Goal: Transaction & Acquisition: Purchase product/service

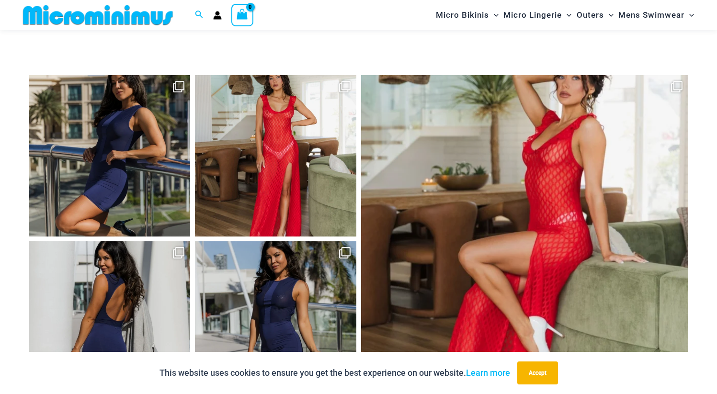
scroll to position [4161, 0]
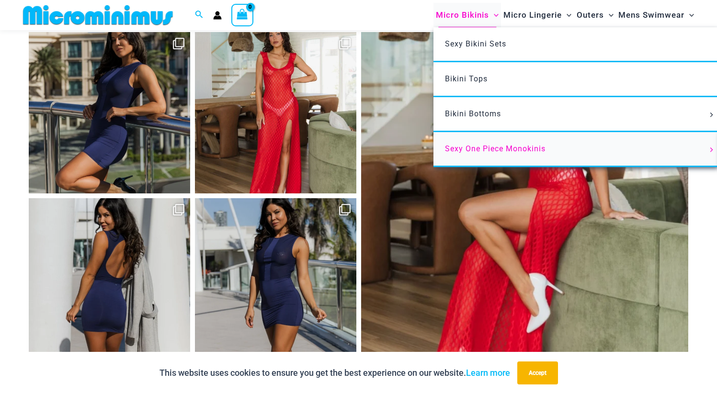
click at [460, 145] on span "Sexy One Piece Monokinis" at bounding box center [495, 148] width 101 height 9
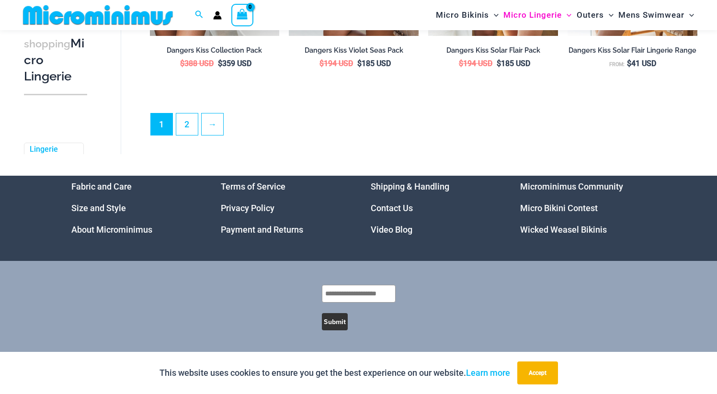
scroll to position [2366, 0]
click at [183, 124] on link "2" at bounding box center [187, 124] width 22 height 23
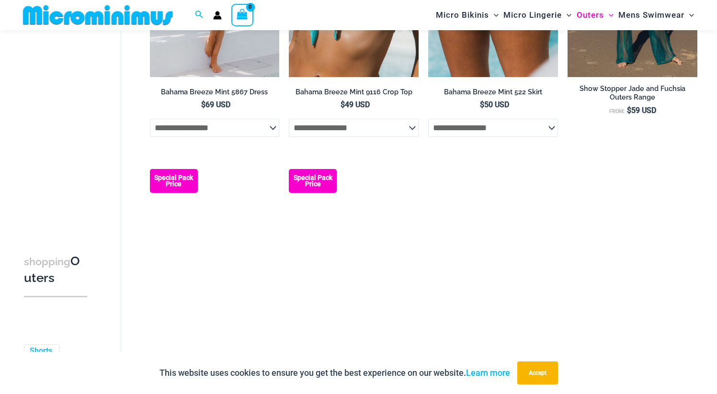
scroll to position [657, 0]
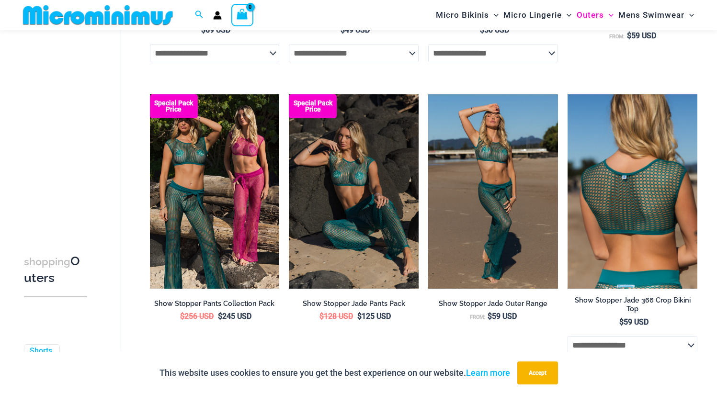
click at [622, 342] on select "**********" at bounding box center [633, 345] width 130 height 18
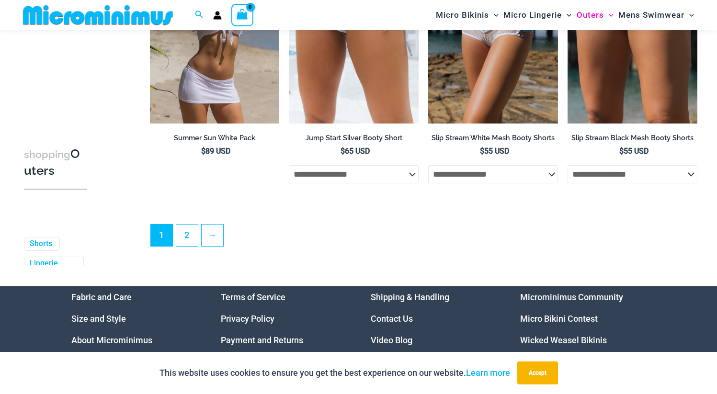
scroll to position [2271, 0]
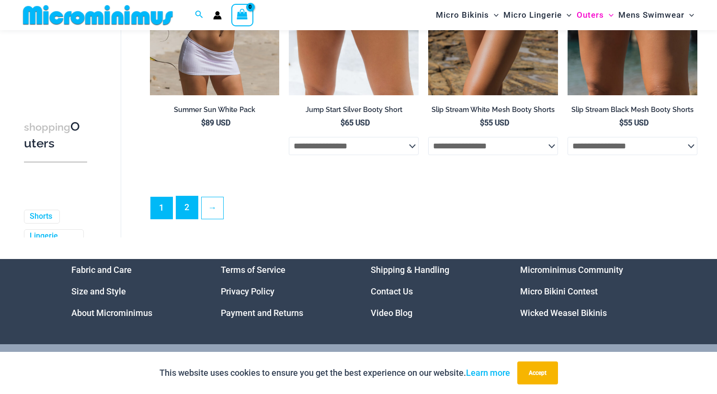
click at [188, 214] on link "2" at bounding box center [187, 207] width 22 height 23
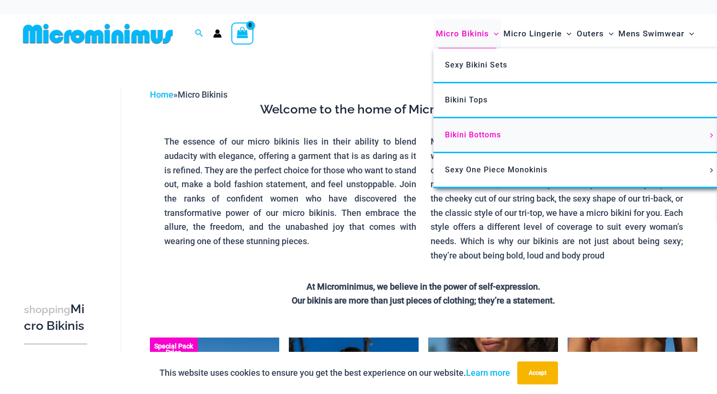
click at [477, 135] on span "Bikini Bottoms" at bounding box center [473, 134] width 56 height 9
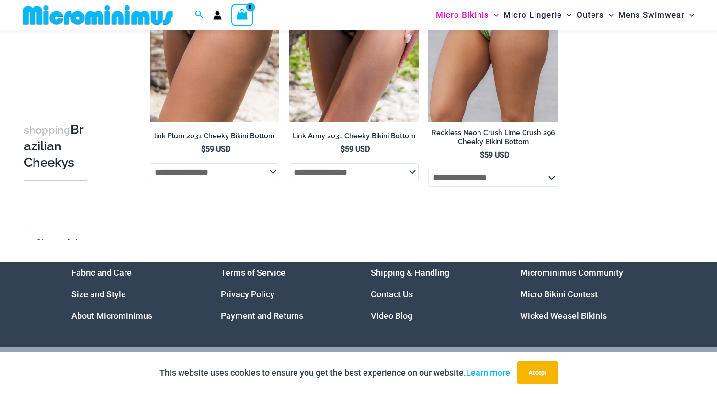
scroll to position [537, 0]
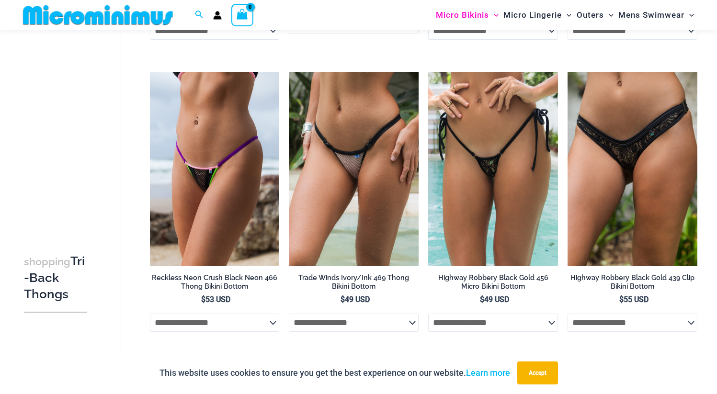
scroll to position [543, 0]
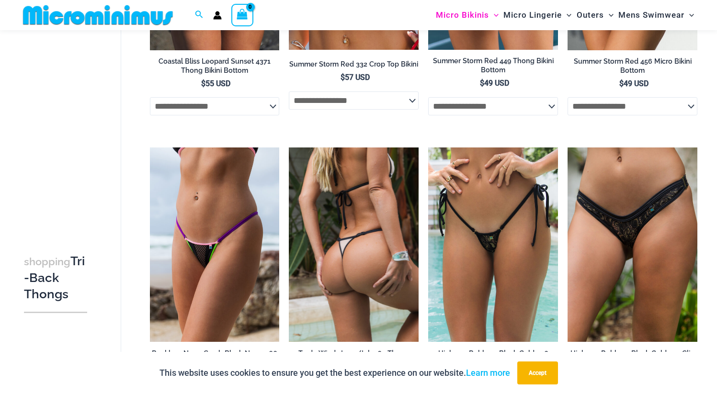
click at [352, 166] on img at bounding box center [354, 245] width 130 height 194
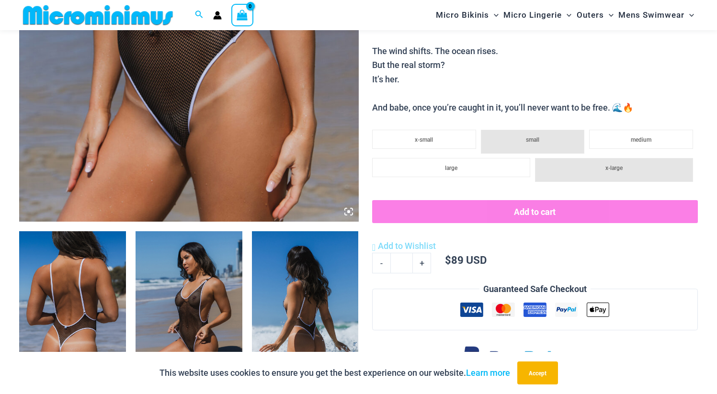
scroll to position [390, 0]
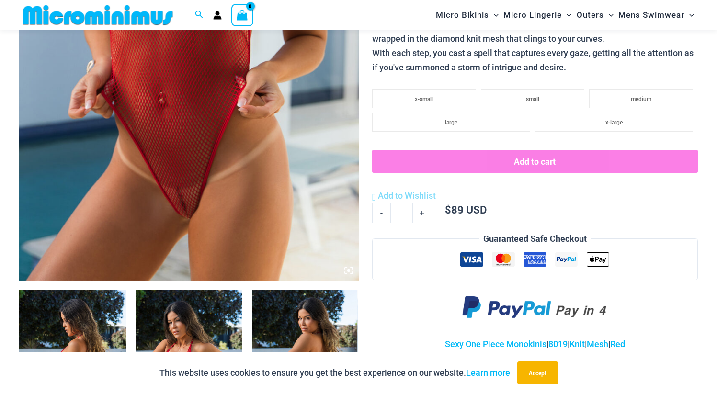
scroll to position [332, 0]
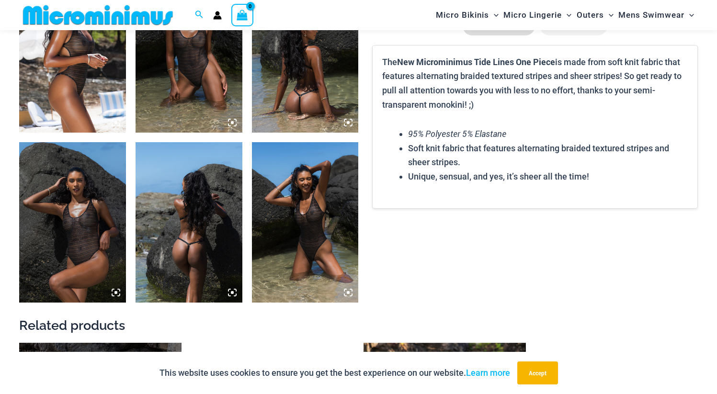
scroll to position [601, 0]
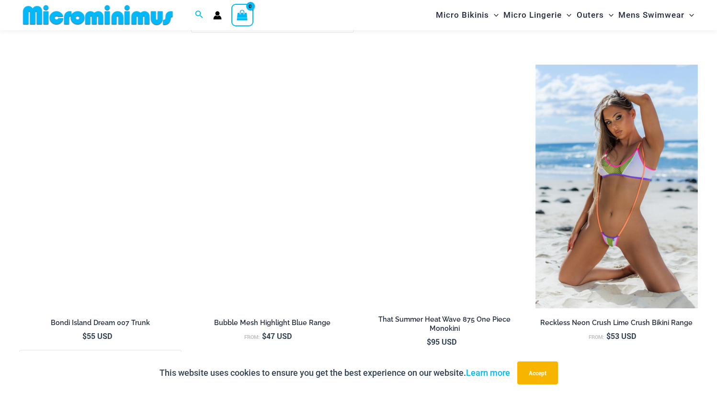
scroll to position [1984, 0]
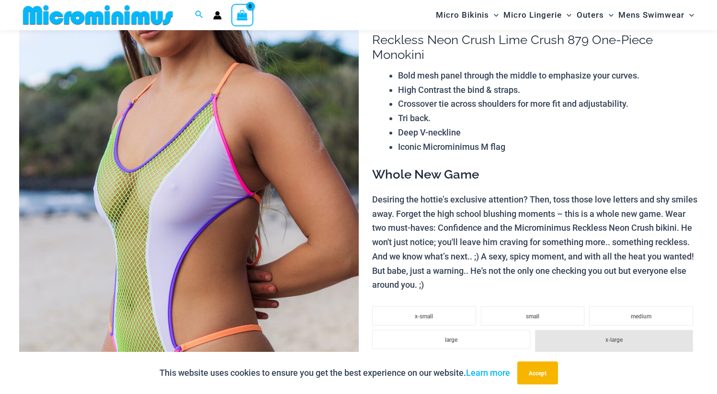
scroll to position [80, 0]
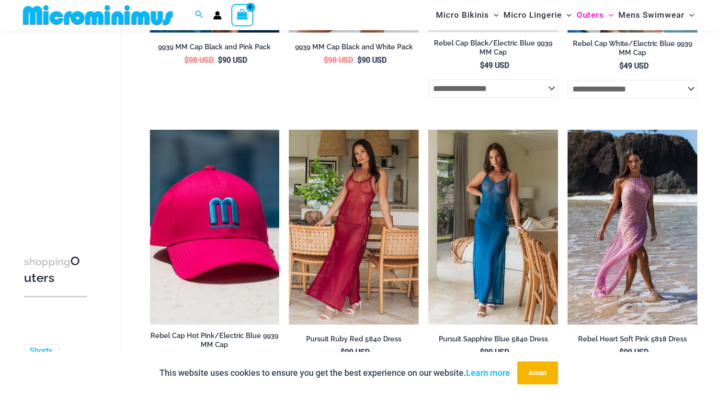
scroll to position [857, 0]
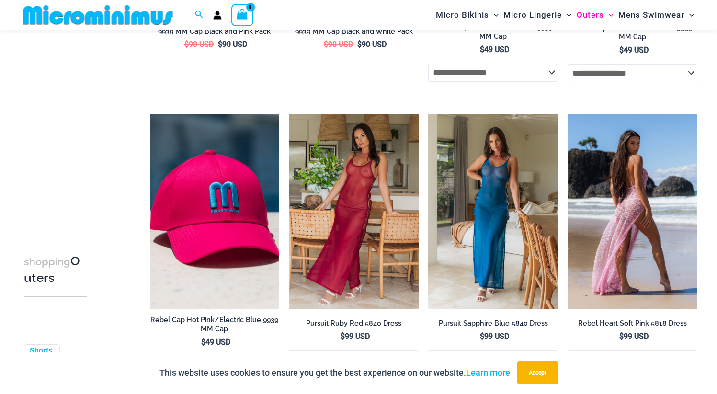
click at [619, 221] on img at bounding box center [633, 211] width 130 height 194
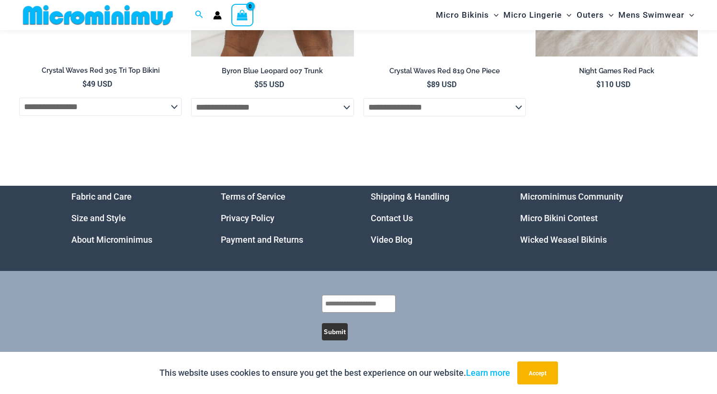
scroll to position [2537, 0]
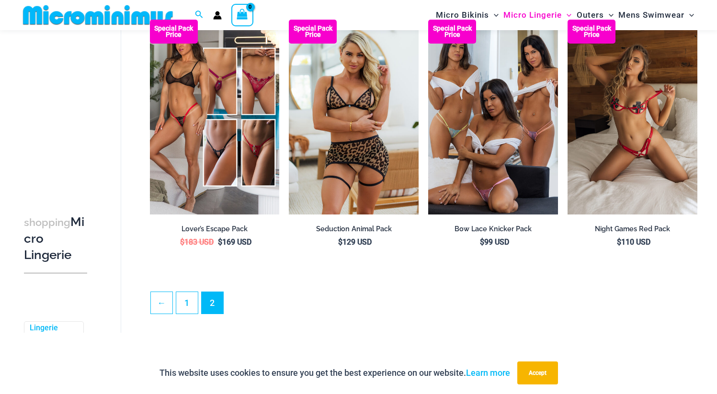
scroll to position [2152, 0]
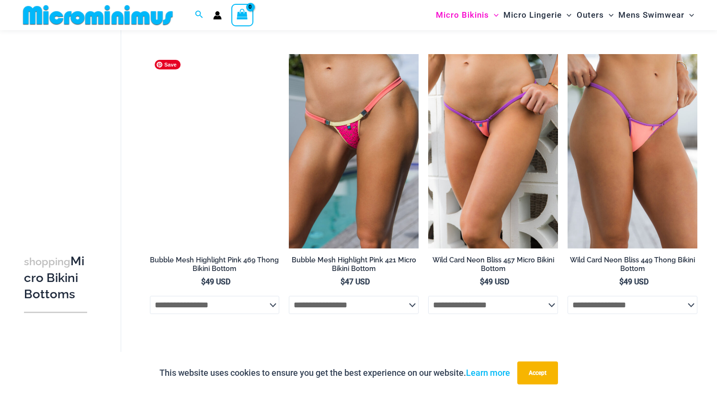
scroll to position [789, 0]
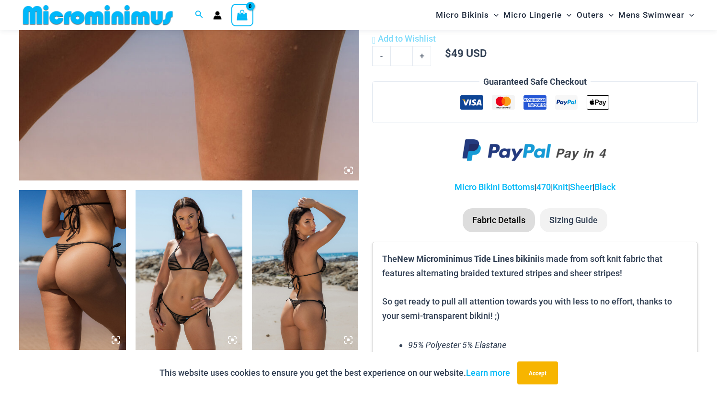
scroll to position [416, 0]
click at [215, 216] on img at bounding box center [189, 270] width 107 height 160
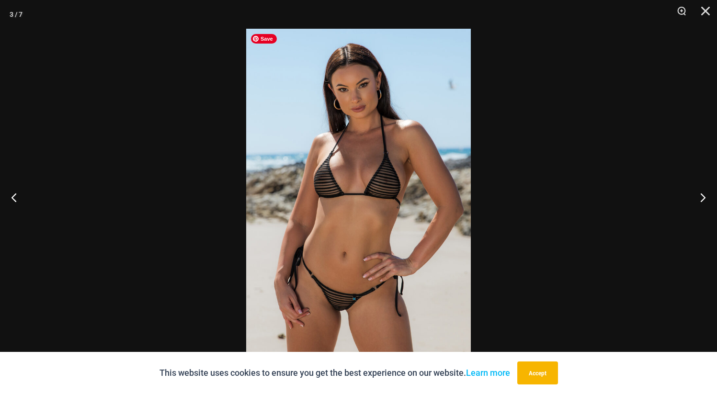
click at [387, 187] on img at bounding box center [358, 197] width 225 height 337
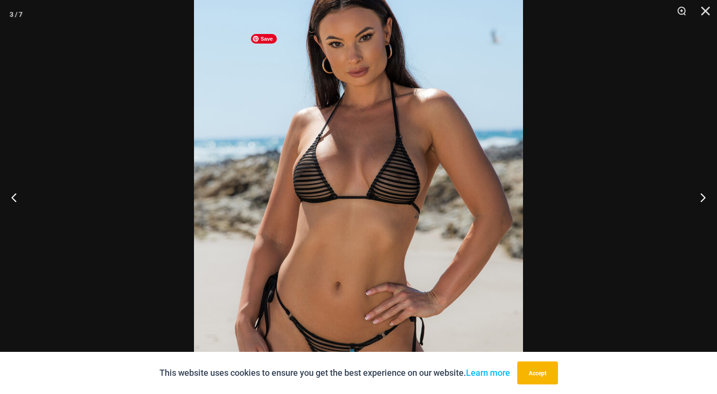
click at [382, 188] on img at bounding box center [358, 201] width 329 height 493
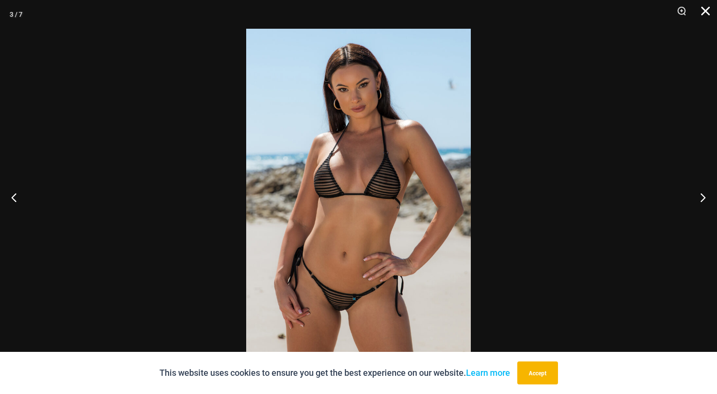
click at [705, 7] on button "Close" at bounding box center [702, 14] width 24 height 29
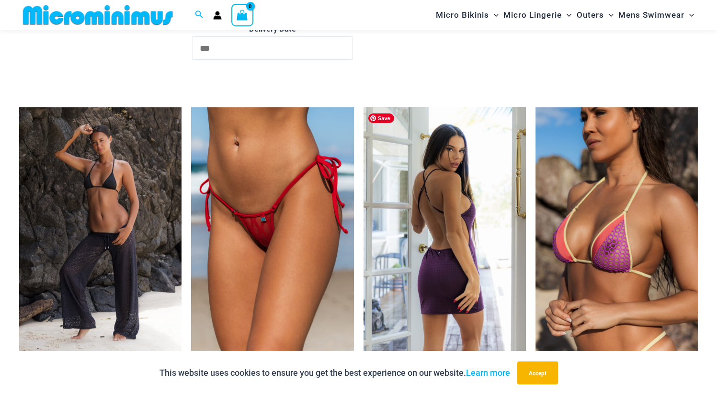
scroll to position [1862, 0]
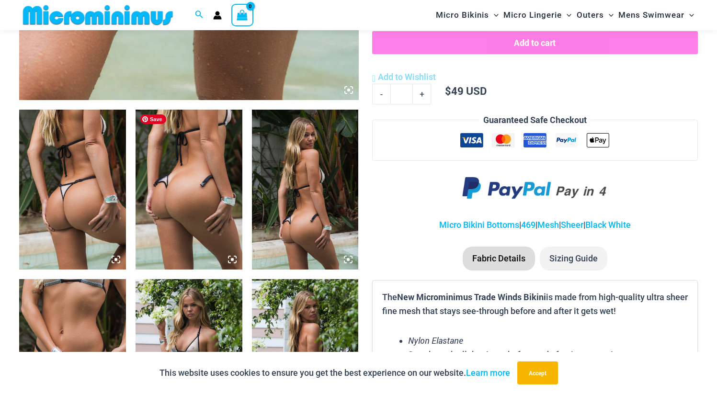
scroll to position [662, 0]
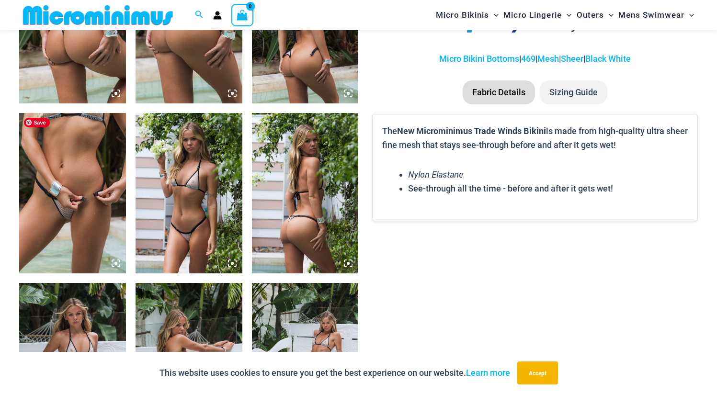
click at [68, 193] on img at bounding box center [72, 193] width 107 height 160
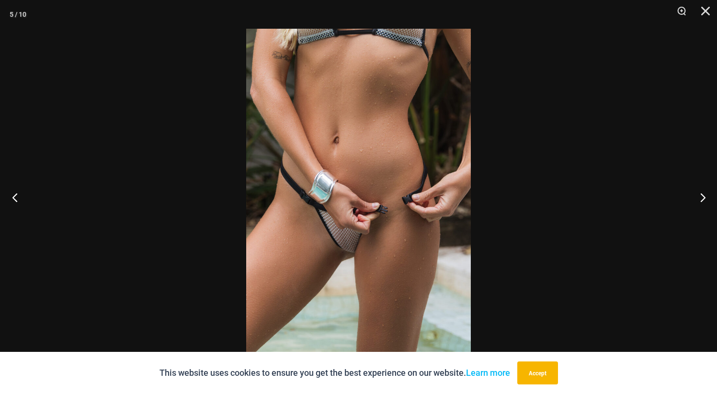
click at [13, 196] on button "Previous" at bounding box center [18, 197] width 36 height 48
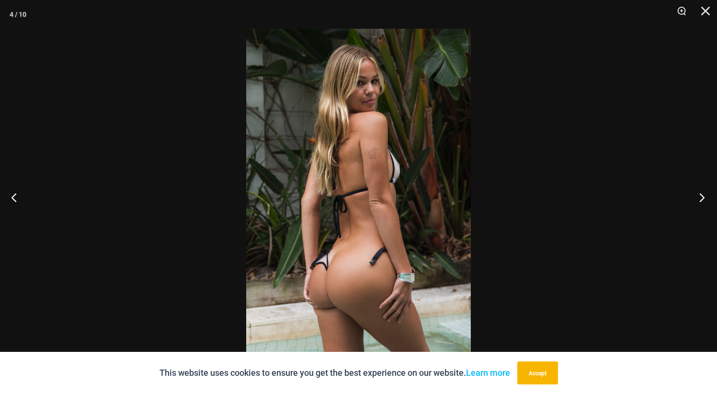
click at [700, 196] on button "Next" at bounding box center [699, 197] width 36 height 48
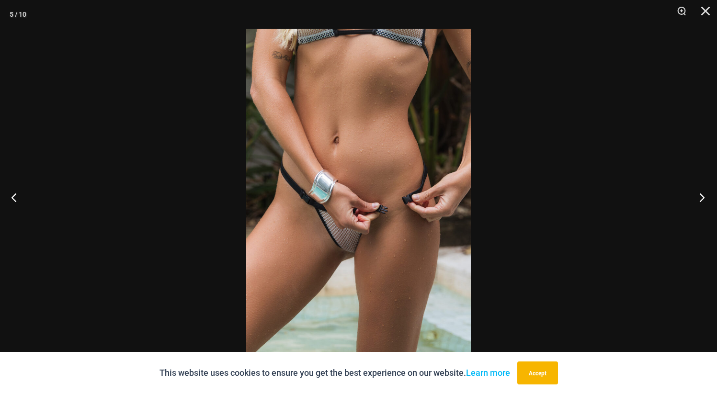
click at [700, 196] on button "Next" at bounding box center [699, 197] width 36 height 48
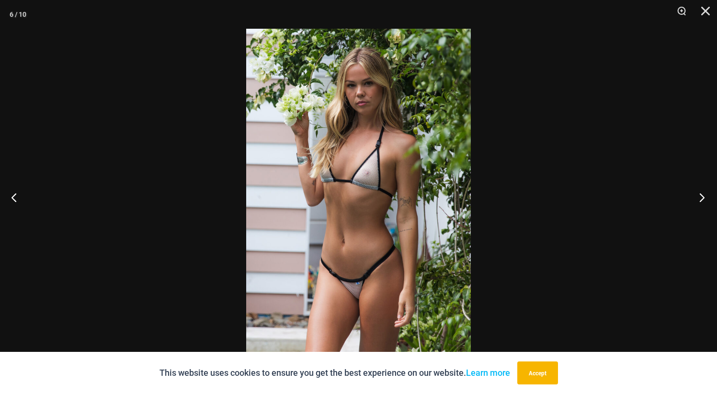
click at [700, 196] on button "Next" at bounding box center [699, 197] width 36 height 48
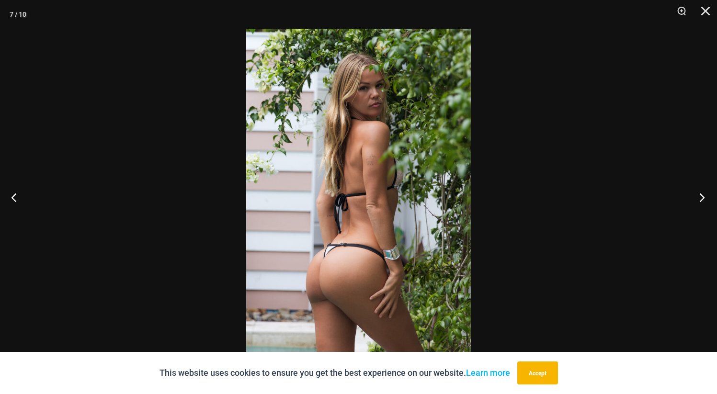
click at [700, 196] on button "Next" at bounding box center [699, 197] width 36 height 48
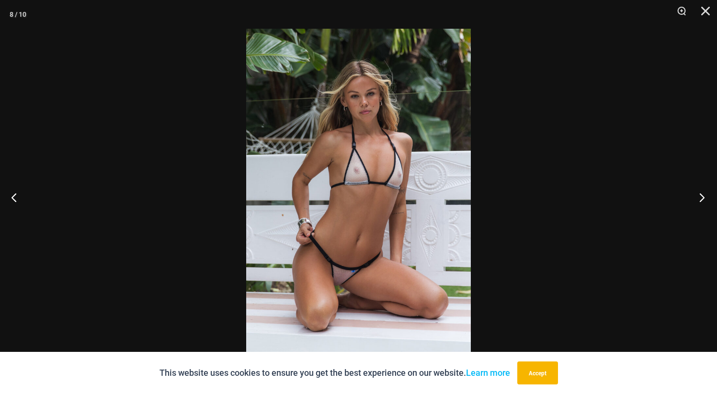
click at [700, 196] on button "Next" at bounding box center [699, 197] width 36 height 48
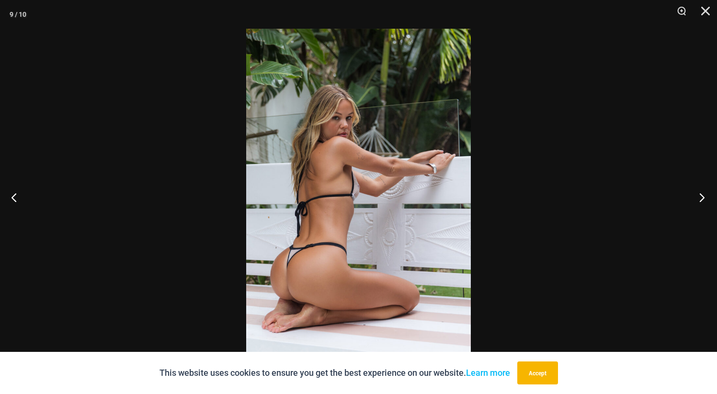
click at [700, 196] on button "Next" at bounding box center [699, 197] width 36 height 48
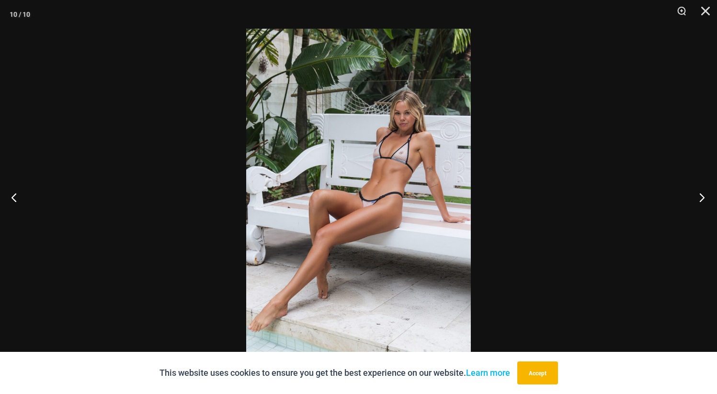
click at [700, 196] on button "Next" at bounding box center [699, 197] width 36 height 48
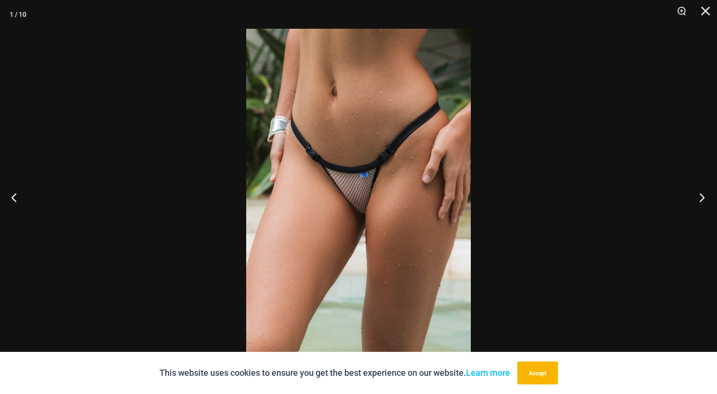
click at [700, 196] on button "Next" at bounding box center [699, 197] width 36 height 48
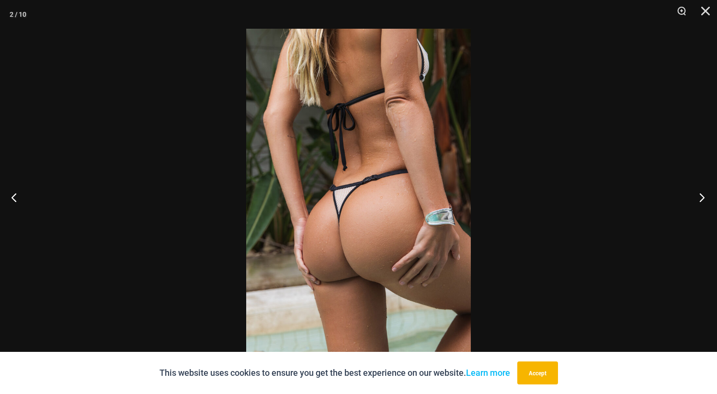
click at [700, 196] on button "Next" at bounding box center [699, 197] width 36 height 48
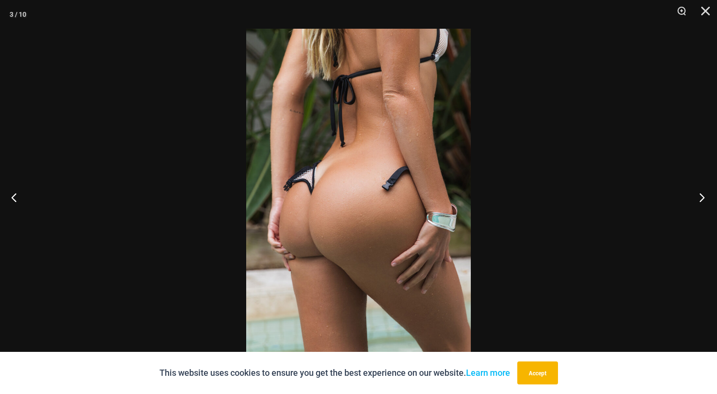
click at [700, 196] on button "Next" at bounding box center [699, 197] width 36 height 48
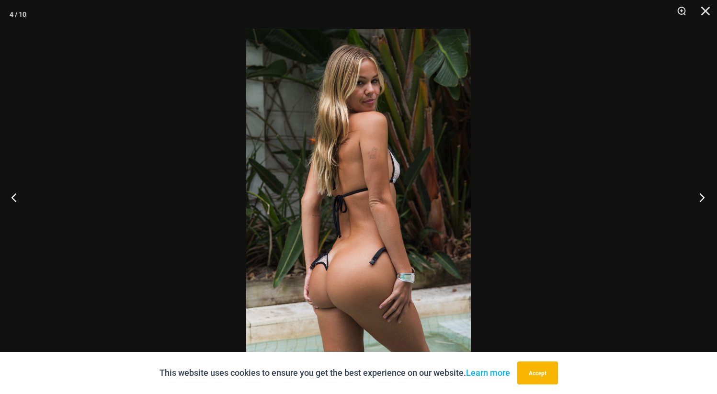
click at [700, 196] on button "Next" at bounding box center [699, 197] width 36 height 48
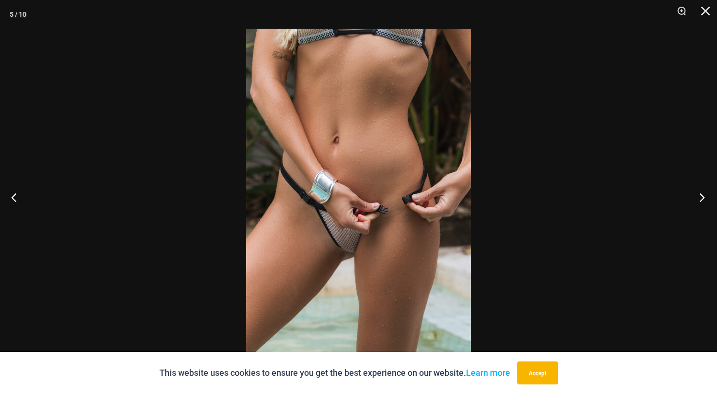
click at [700, 196] on button "Next" at bounding box center [699, 197] width 36 height 48
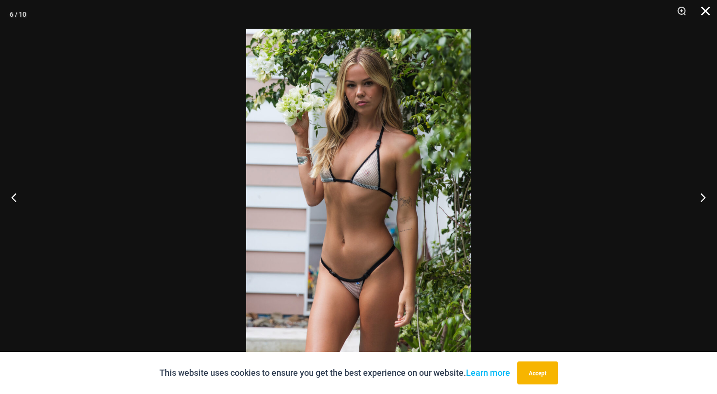
click at [708, 12] on button "Close" at bounding box center [702, 14] width 24 height 29
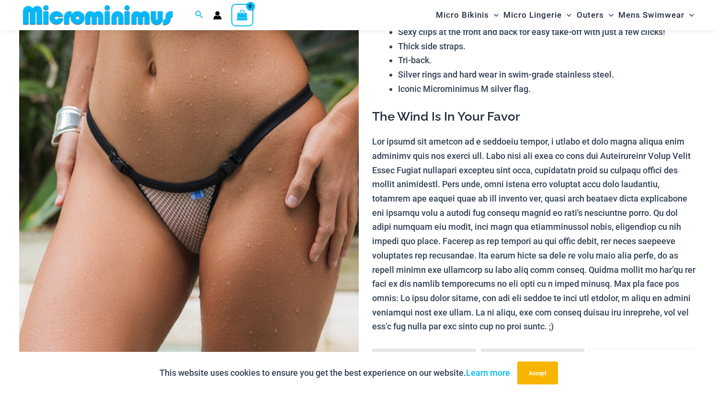
scroll to position [150, 0]
